Goal: Task Accomplishment & Management: Manage account settings

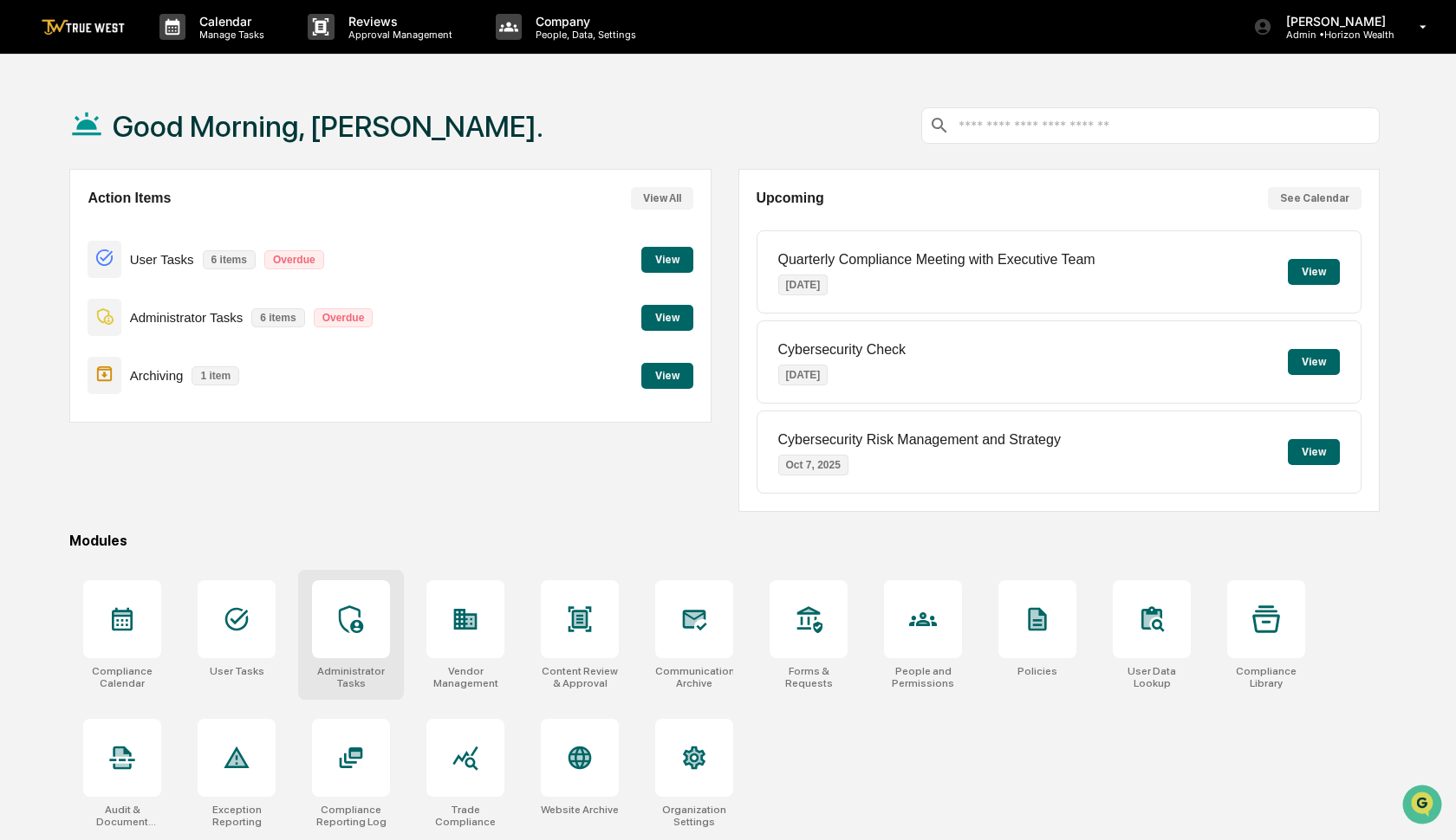
click at [355, 641] on div at bounding box center [351, 619] width 78 height 78
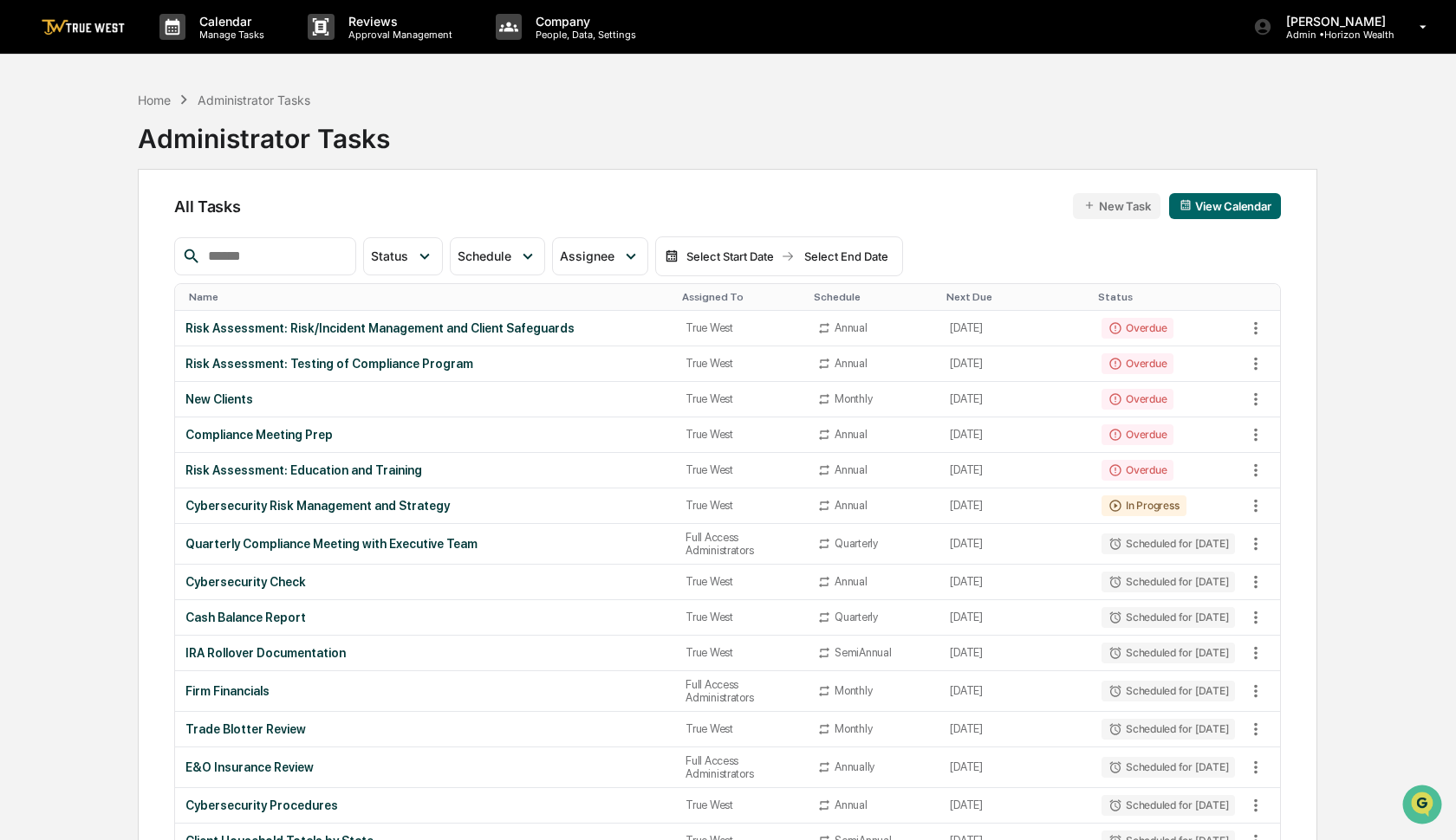
click at [325, 252] on input "text" at bounding box center [274, 257] width 147 height 23
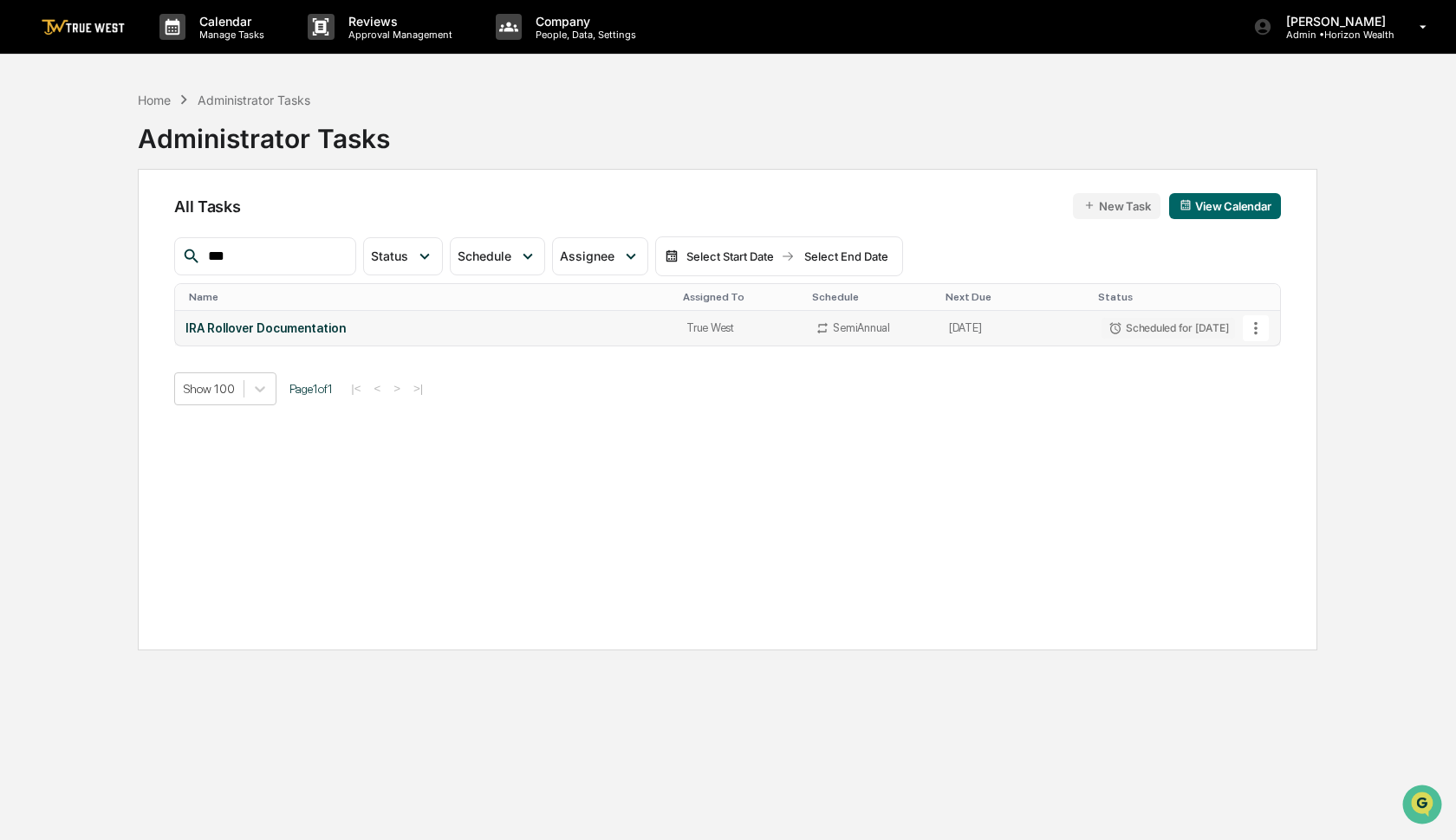
type input "***"
click at [1249, 326] on icon at bounding box center [1256, 329] width 19 height 19
click at [1267, 434] on li "Delete Task" at bounding box center [1314, 422] width 139 height 32
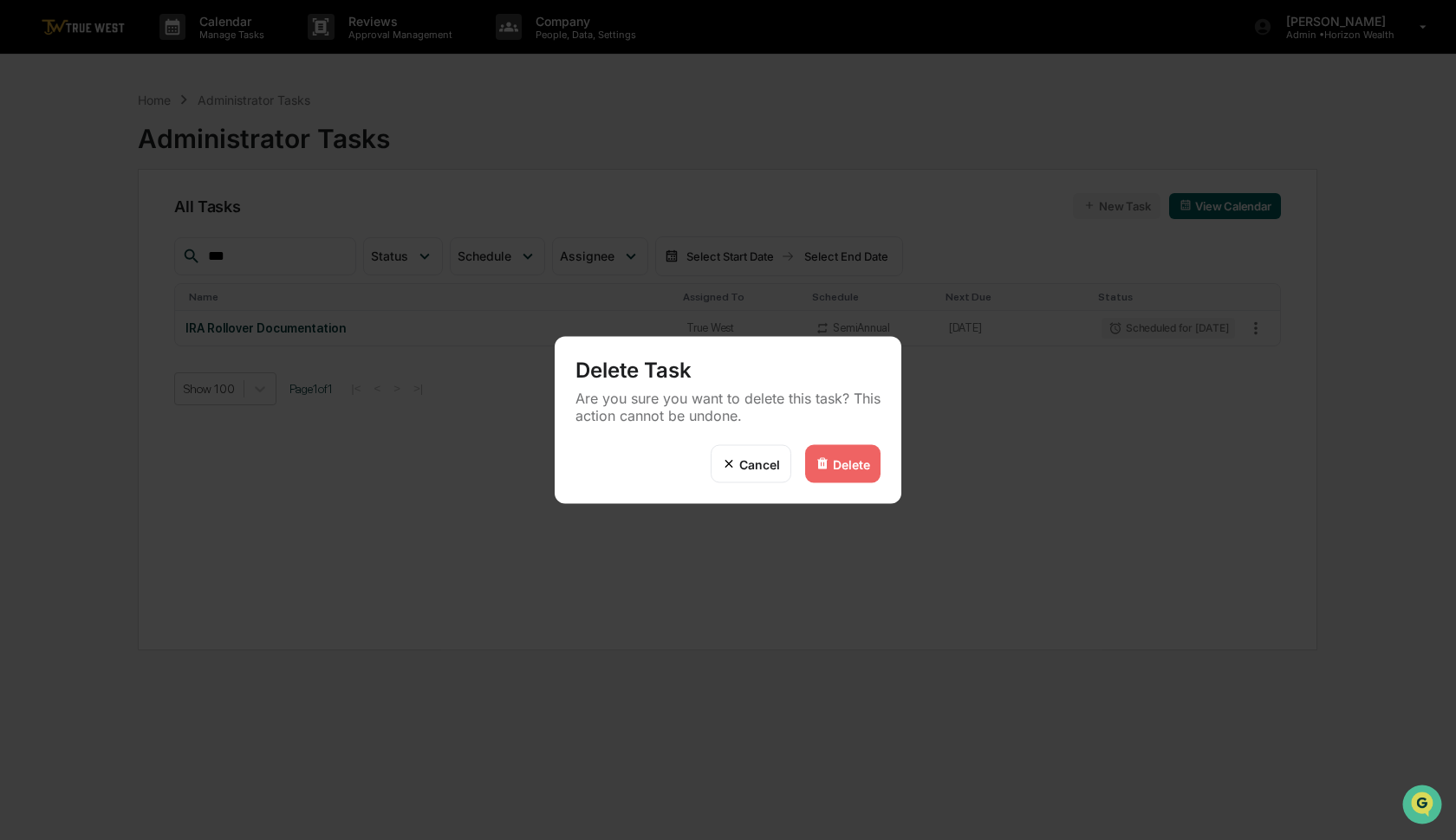
click at [837, 463] on div "Delete" at bounding box center [851, 463] width 37 height 14
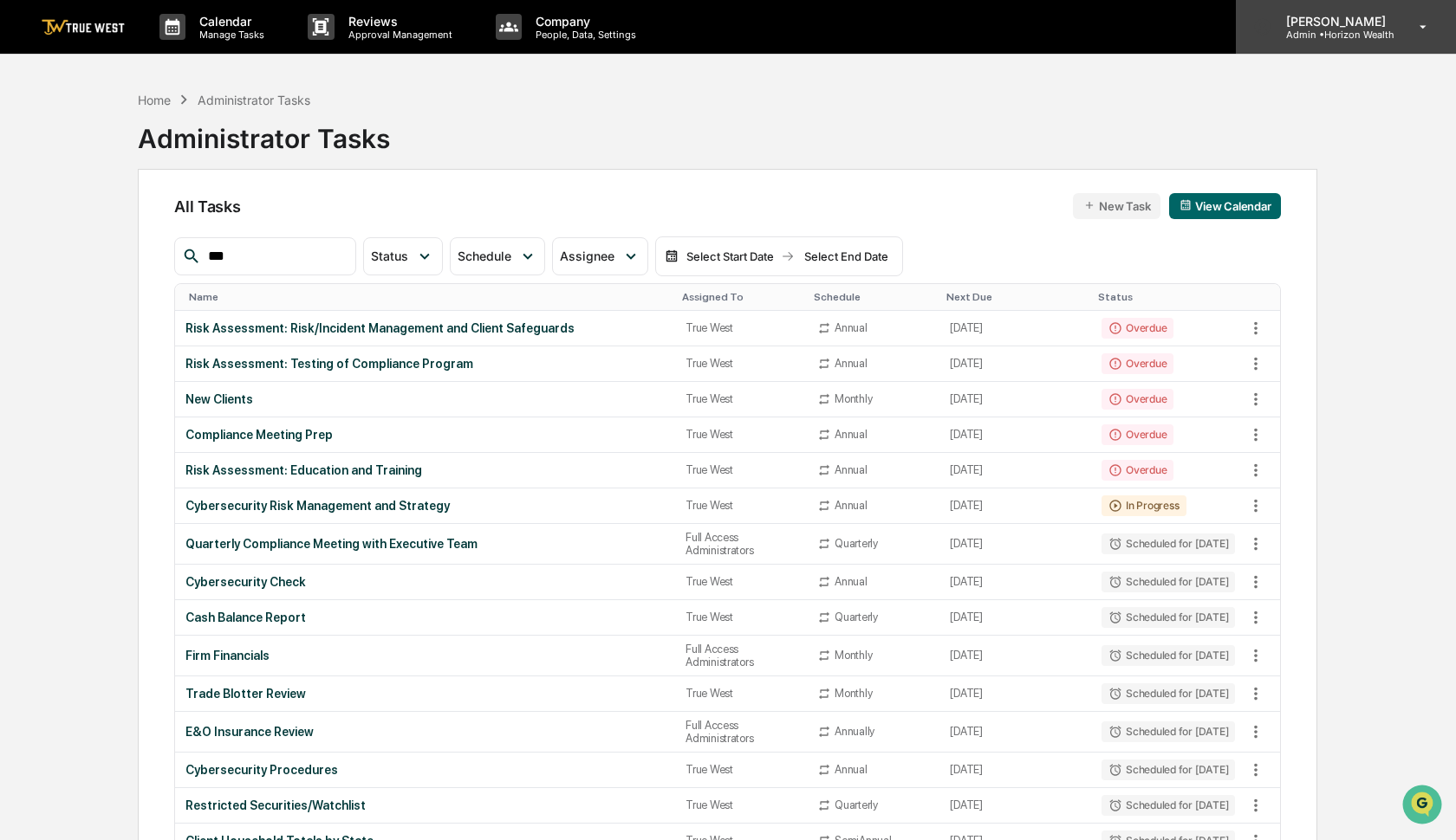
click at [1358, 42] on div "Caroline Iannucci Admin • Horizon Wealth" at bounding box center [1346, 27] width 220 height 54
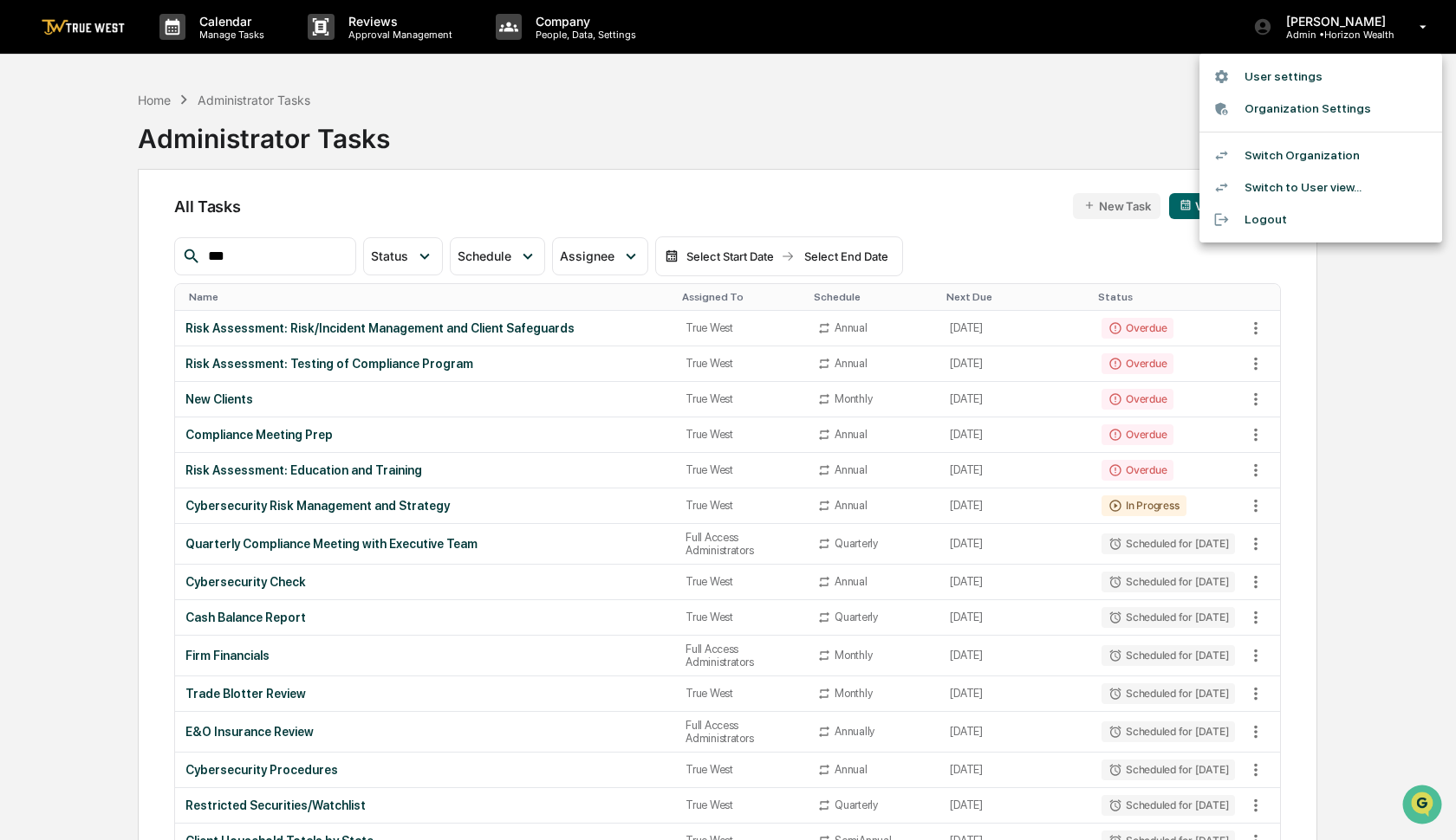
click at [1326, 156] on li "Switch Organization" at bounding box center [1321, 156] width 243 height 32
